Goal: Transaction & Acquisition: Book appointment/travel/reservation

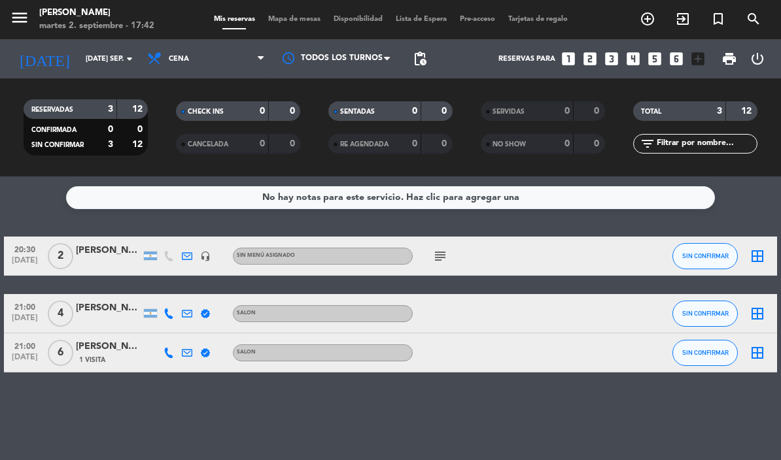
click at [648, 19] on icon "add_circle_outline" at bounding box center [647, 19] width 16 height 16
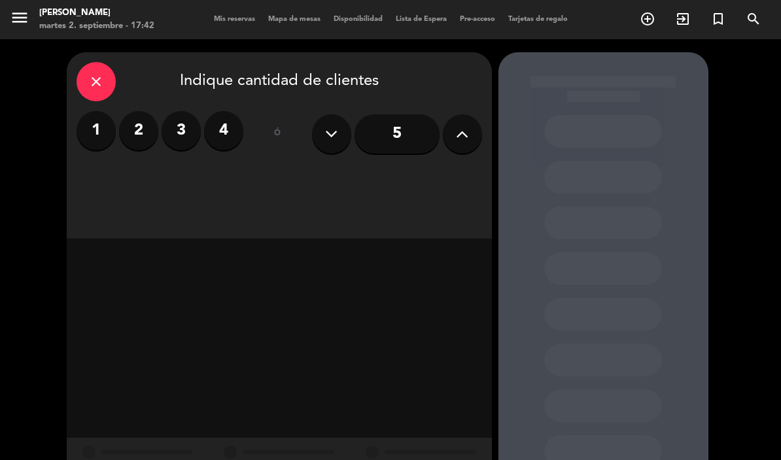
click at [400, 133] on input "5" at bounding box center [396, 133] width 85 height 39
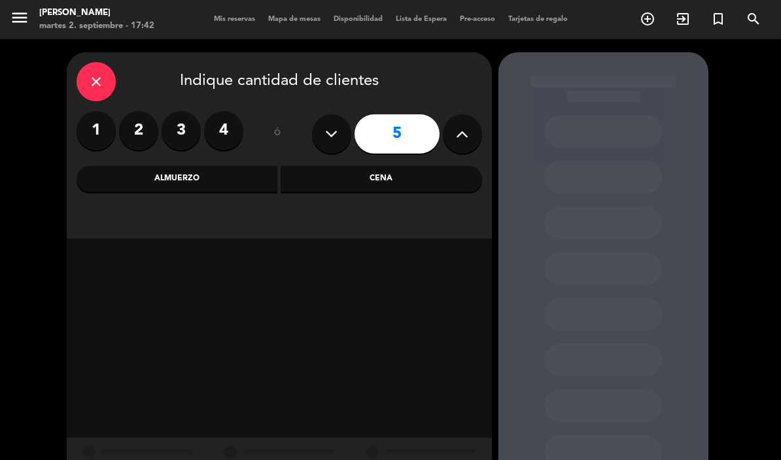
click at [366, 175] on div "Cena" at bounding box center [381, 179] width 201 height 26
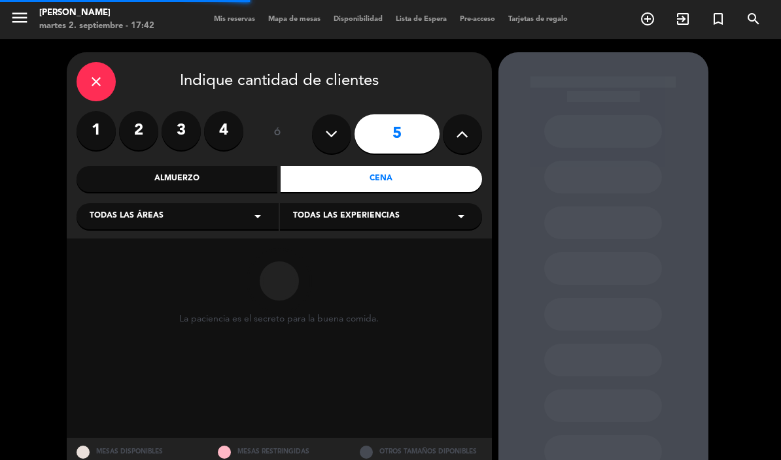
click at [214, 211] on div "Todas las áreas arrow_drop_down" at bounding box center [178, 216] width 202 height 26
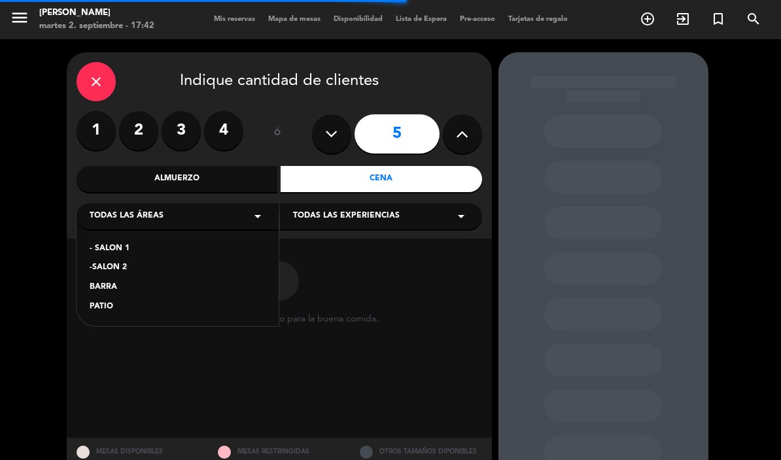
click at [127, 252] on div "- SALON 1" at bounding box center [178, 249] width 176 height 13
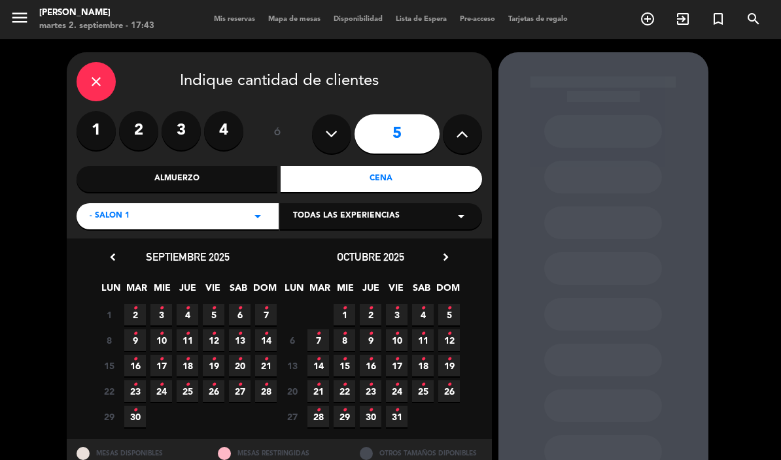
click at [137, 318] on icon "•" at bounding box center [135, 308] width 5 height 21
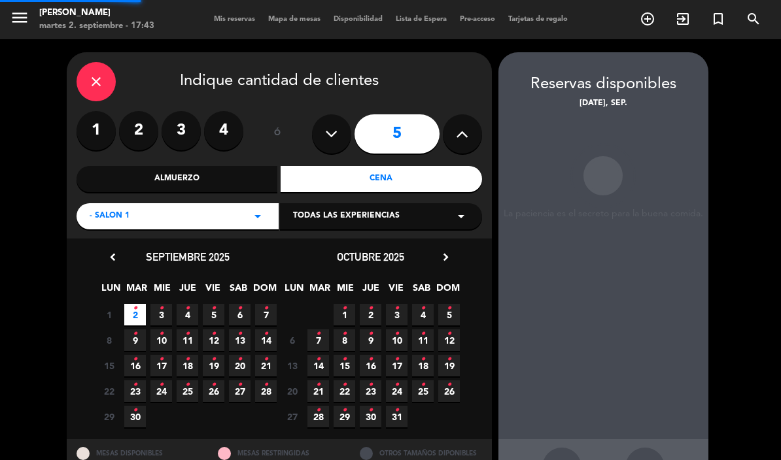
scroll to position [52, 0]
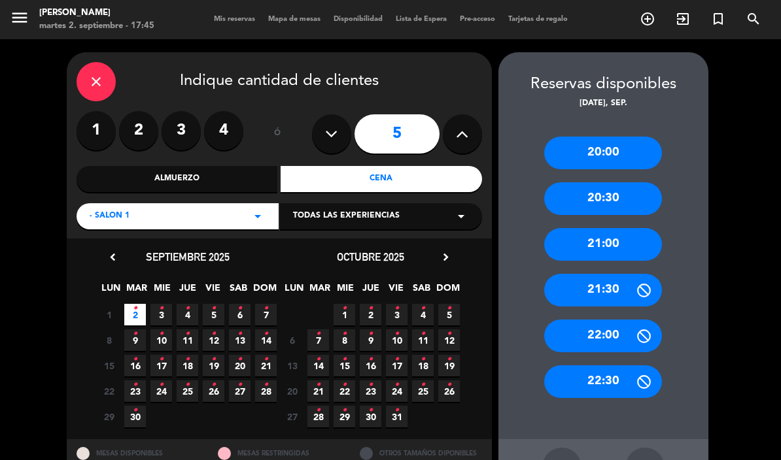
click at [613, 137] on div "20:00" at bounding box center [603, 153] width 118 height 33
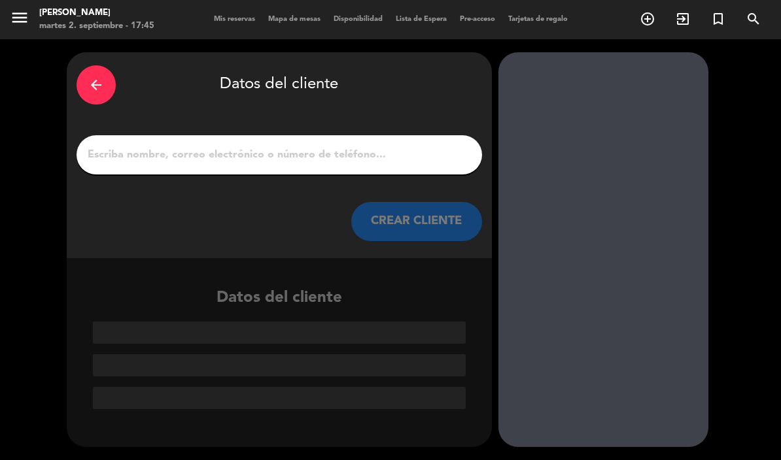
click at [303, 146] on input "1" at bounding box center [279, 155] width 386 height 18
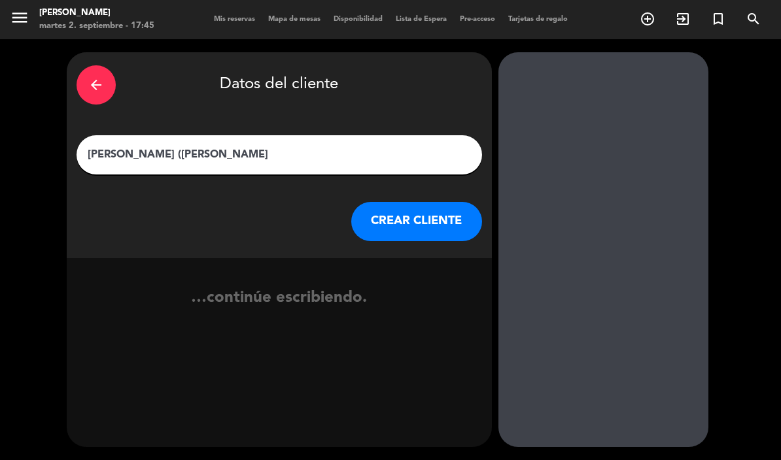
type input "[PERSON_NAME] ([PERSON_NAME])"
click at [426, 202] on button "CREAR CLIENTE" at bounding box center [416, 221] width 131 height 39
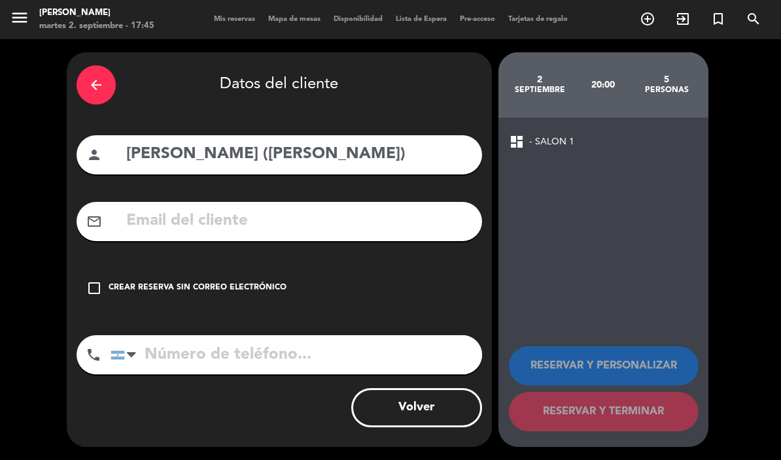
click at [100, 281] on icon "check_box_outline_blank" at bounding box center [94, 289] width 16 height 16
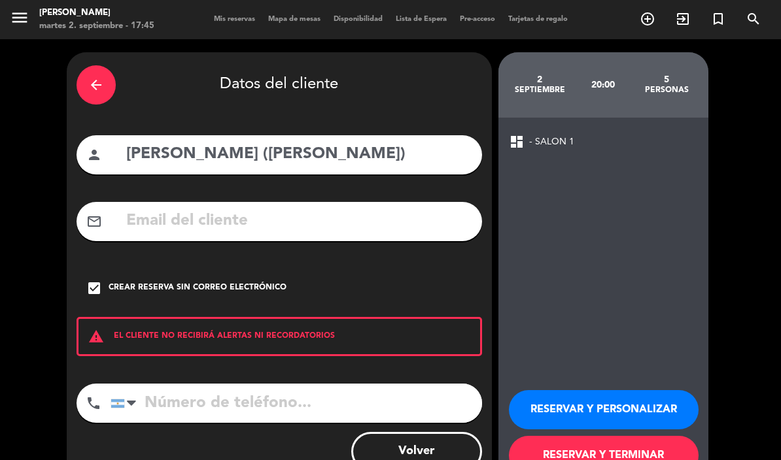
click at [578, 436] on button "RESERVAR Y TERMINAR" at bounding box center [604, 455] width 190 height 39
